Goal: Task Accomplishment & Management: Manage account settings

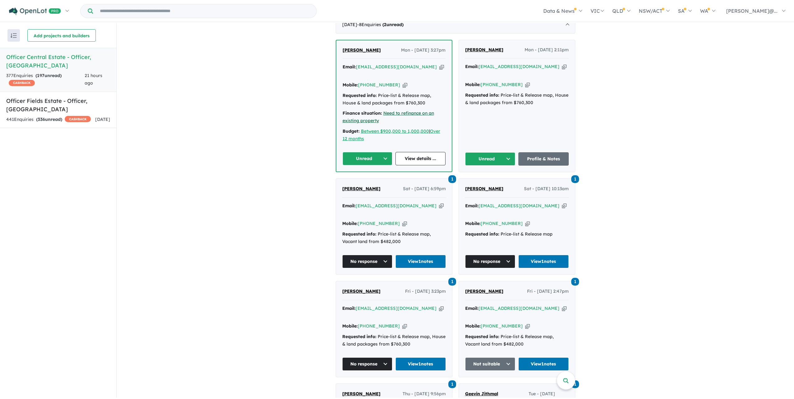
scroll to position [218, 0]
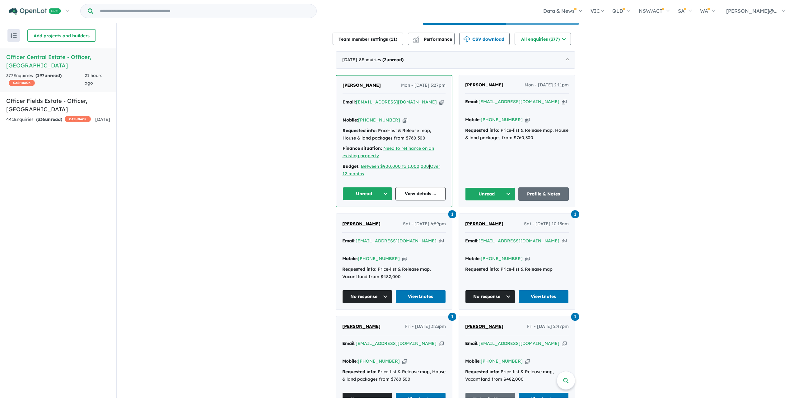
click at [406, 123] on icon "button" at bounding box center [405, 120] width 5 height 7
click at [380, 201] on button "Unread" at bounding box center [367, 193] width 50 height 13
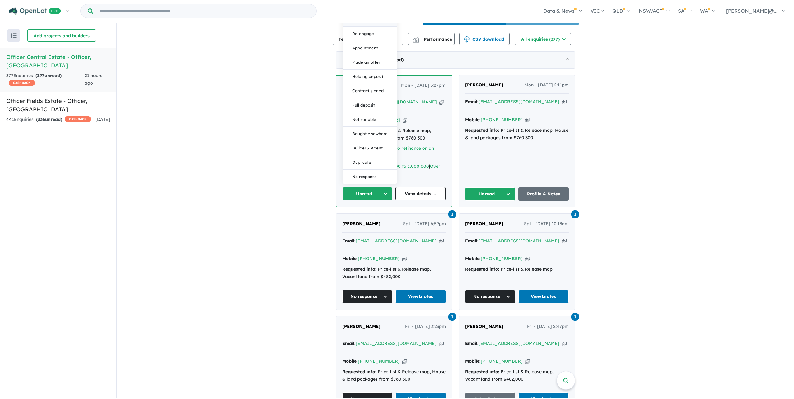
click at [375, 27] on button "Assigned" at bounding box center [370, 19] width 54 height 14
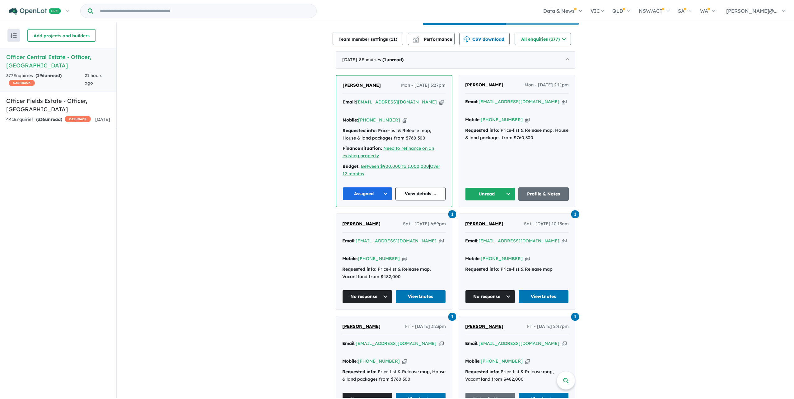
click at [360, 88] on span "[PERSON_NAME]" at bounding box center [361, 85] width 38 height 6
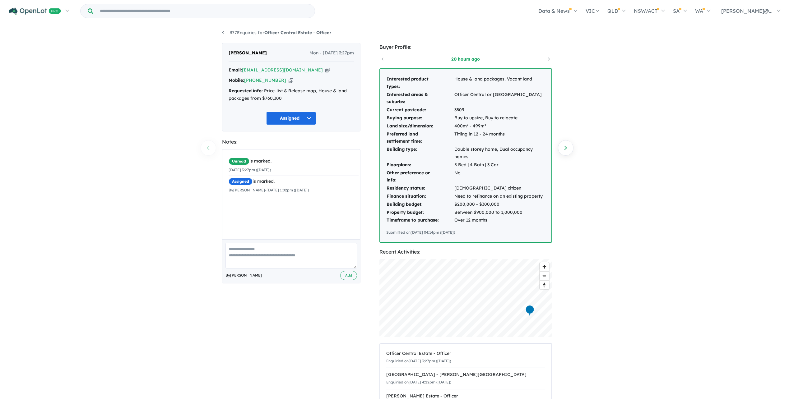
click at [303, 269] on textarea at bounding box center [292, 256] width 132 height 26
type textarea "**********"
click at [345, 280] on button "Add" at bounding box center [348, 275] width 17 height 9
click at [309, 125] on button "Assigned" at bounding box center [291, 118] width 50 height 13
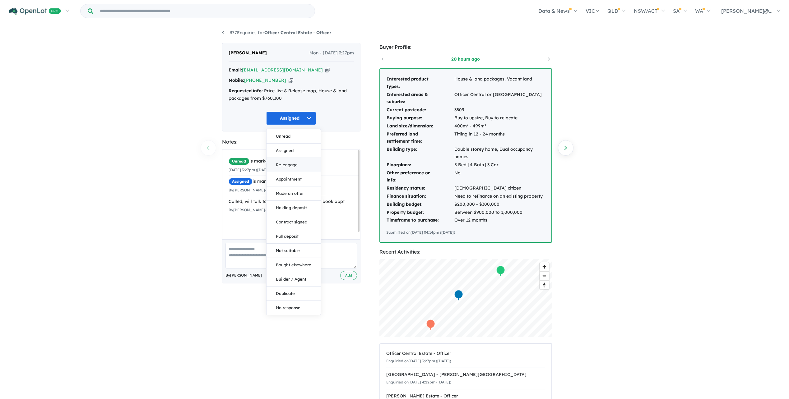
click at [297, 171] on button "Re-engage" at bounding box center [294, 165] width 54 height 14
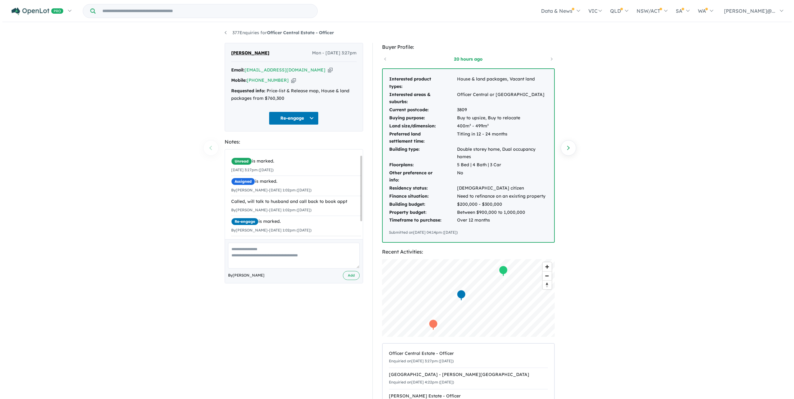
scroll to position [8, 0]
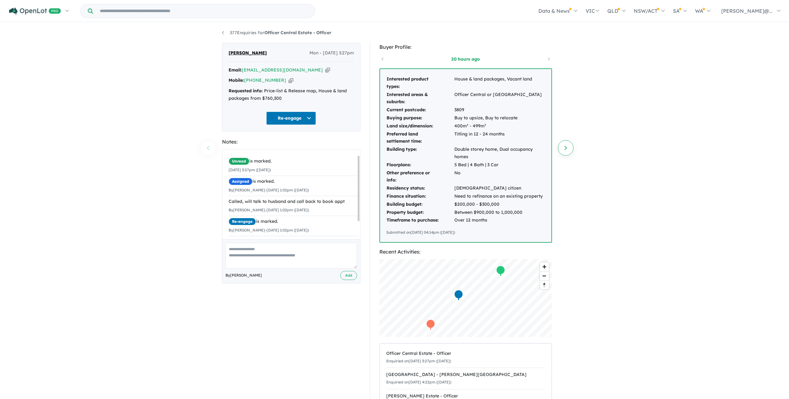
click at [568, 149] on link "Next enquiry" at bounding box center [566, 148] width 16 height 16
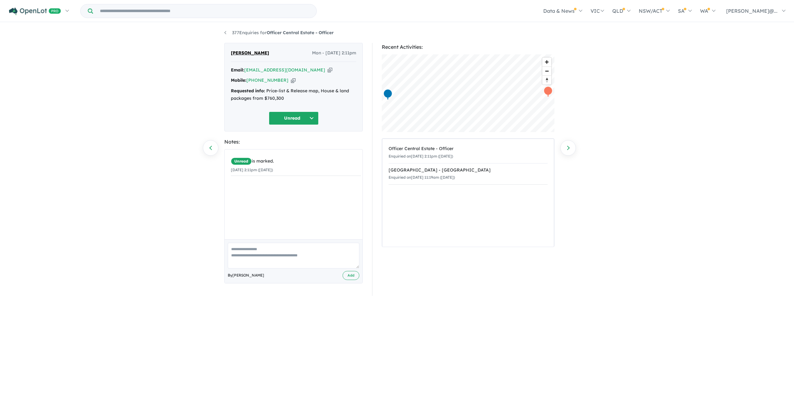
click at [292, 84] on icon "button" at bounding box center [293, 80] width 5 height 7
click at [309, 125] on button "Unread" at bounding box center [294, 118] width 50 height 13
click at [307, 158] on button "Assigned" at bounding box center [296, 151] width 54 height 14
click at [284, 268] on div "Unread is marked. [DATE] 2:11pm ([DATE]) By [PERSON_NAME]" at bounding box center [293, 216] width 138 height 134
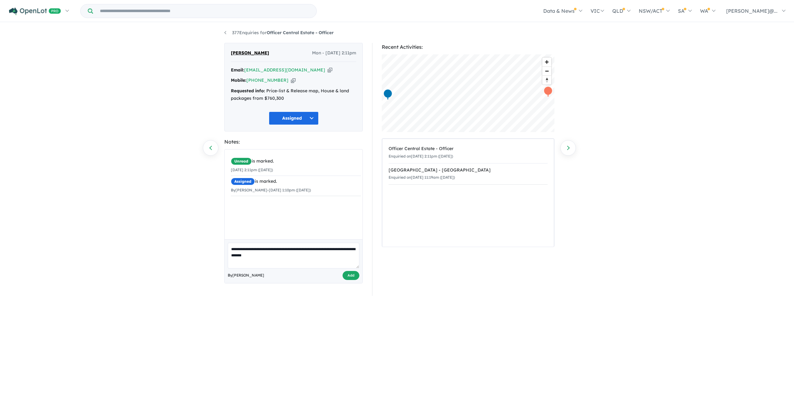
type textarea "**********"
click at [348, 280] on button "Add" at bounding box center [350, 275] width 17 height 9
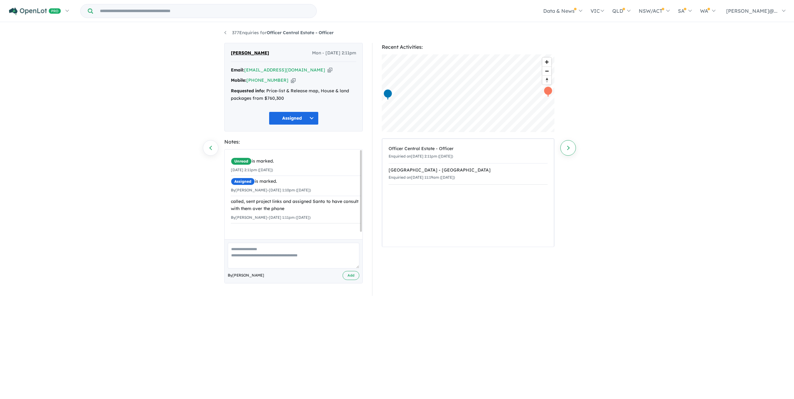
click at [572, 149] on link "Next enquiry" at bounding box center [568, 148] width 16 height 16
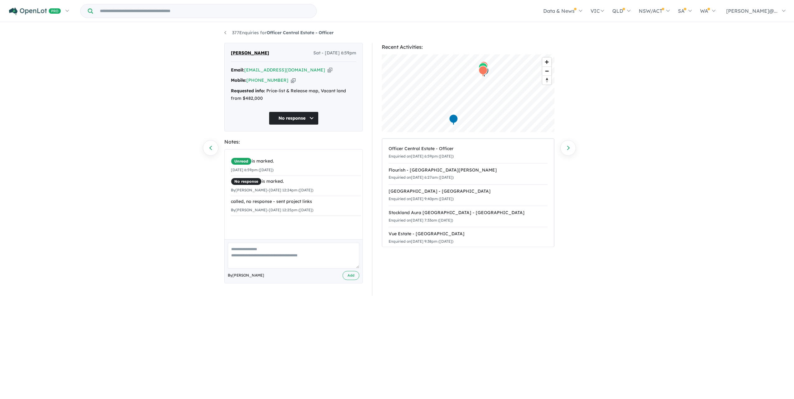
click at [223, 33] on div "377 Enquiries for Officer Central Estate - Officer Previous enquiry Next enquir…" at bounding box center [397, 210] width 355 height 375
click at [228, 31] on link "377 Enquiries for Officer Central Estate - Officer" at bounding box center [278, 33] width 109 height 6
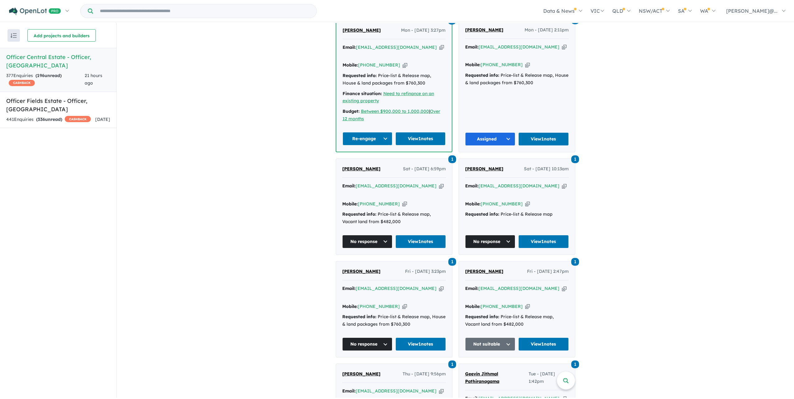
scroll to position [273, 0]
click at [80, 119] on div "441 Enquir ies ( 336 unread) CASHBACK" at bounding box center [48, 119] width 85 height 7
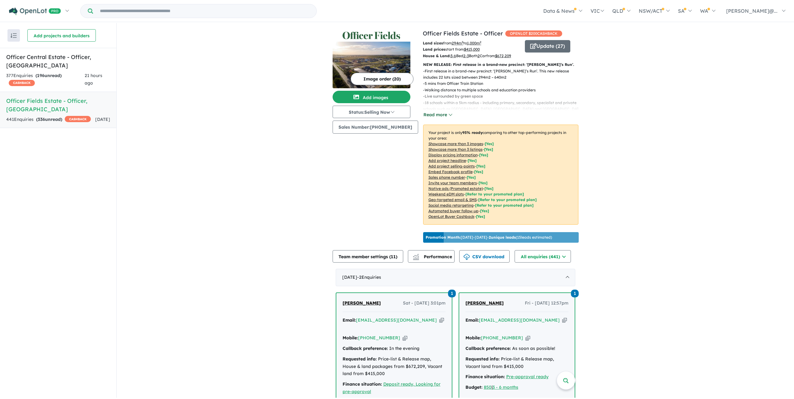
click at [446, 119] on button "Read more" at bounding box center [437, 114] width 29 height 7
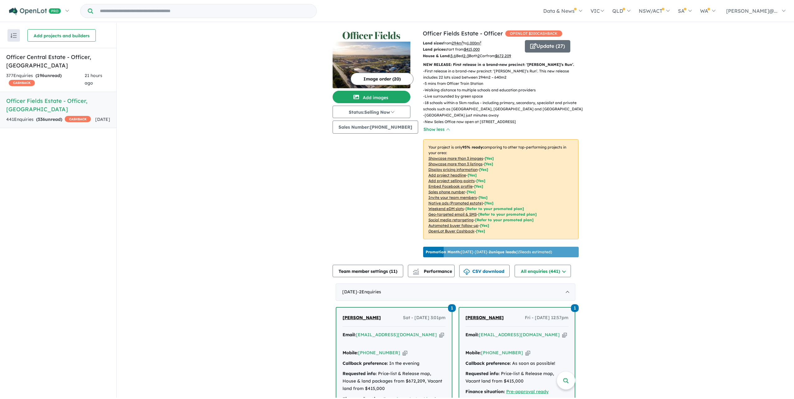
drag, startPoint x: 442, startPoint y: 176, endPoint x: 376, endPoint y: 187, distance: 66.5
click at [376, 187] on div "Image order ( 20 ) Add images Status: Selling Now In Planning Coming Soon Selli…" at bounding box center [378, 144] width 90 height 231
drag, startPoint x: 367, startPoint y: 197, endPoint x: 365, endPoint y: 202, distance: 5.0
click at [365, 202] on div "Image order ( 20 ) Add images Status: Selling Now In Planning Coming Soon Selli…" at bounding box center [378, 144] width 90 height 231
